Goal: Task Accomplishment & Management: Manage account settings

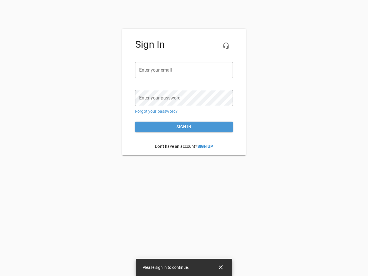
click at [226, 46] on icon "button" at bounding box center [225, 45] width 7 height 7
click at [184, 70] on input "email" at bounding box center [184, 70] width 98 height 16
click at [221, 267] on icon "Close" at bounding box center [221, 267] width 4 height 4
